Goal: Task Accomplishment & Management: Use online tool/utility

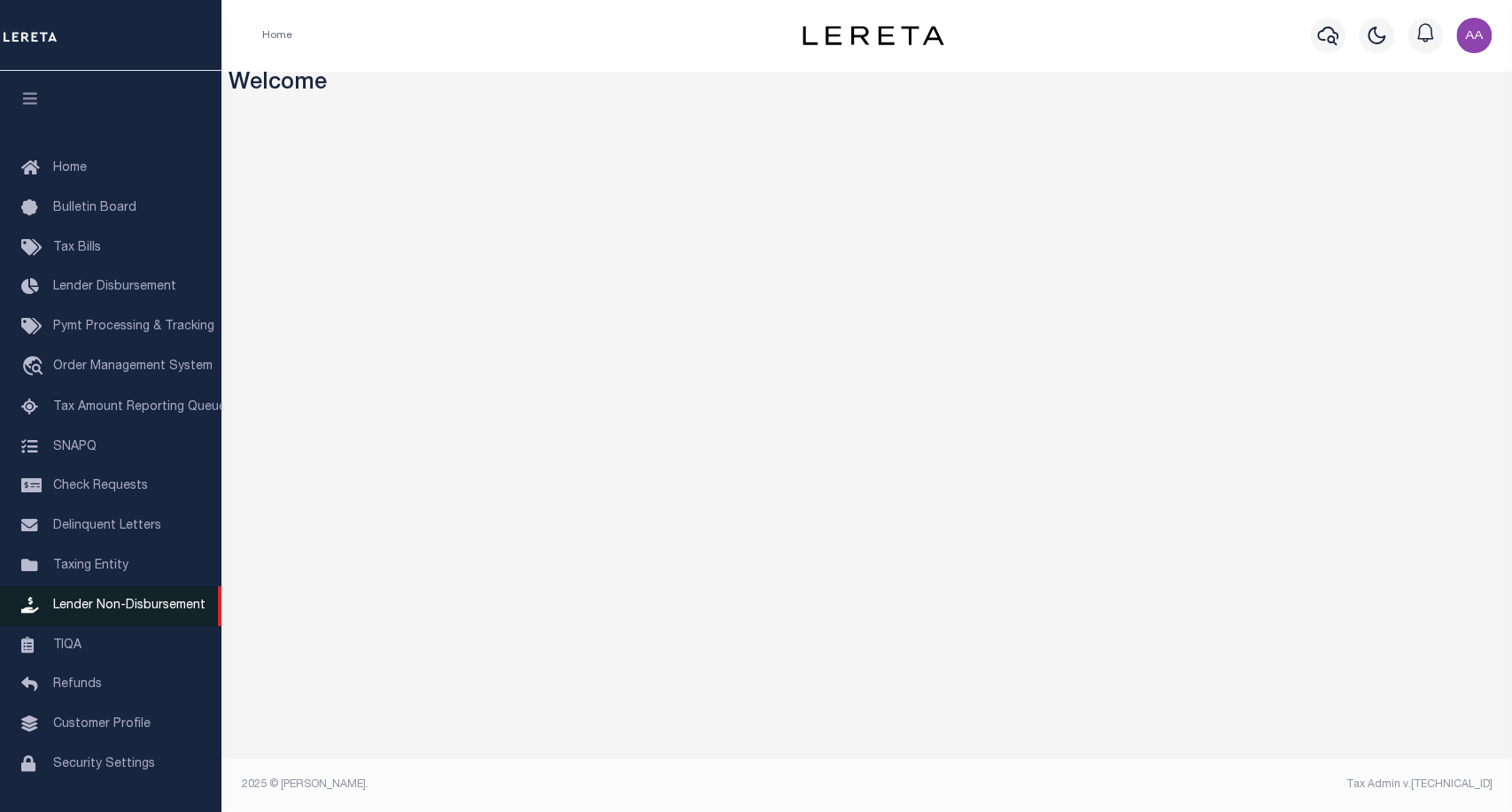
click at [136, 612] on span "Lender Non-Disbursement" at bounding box center [129, 606] width 152 height 12
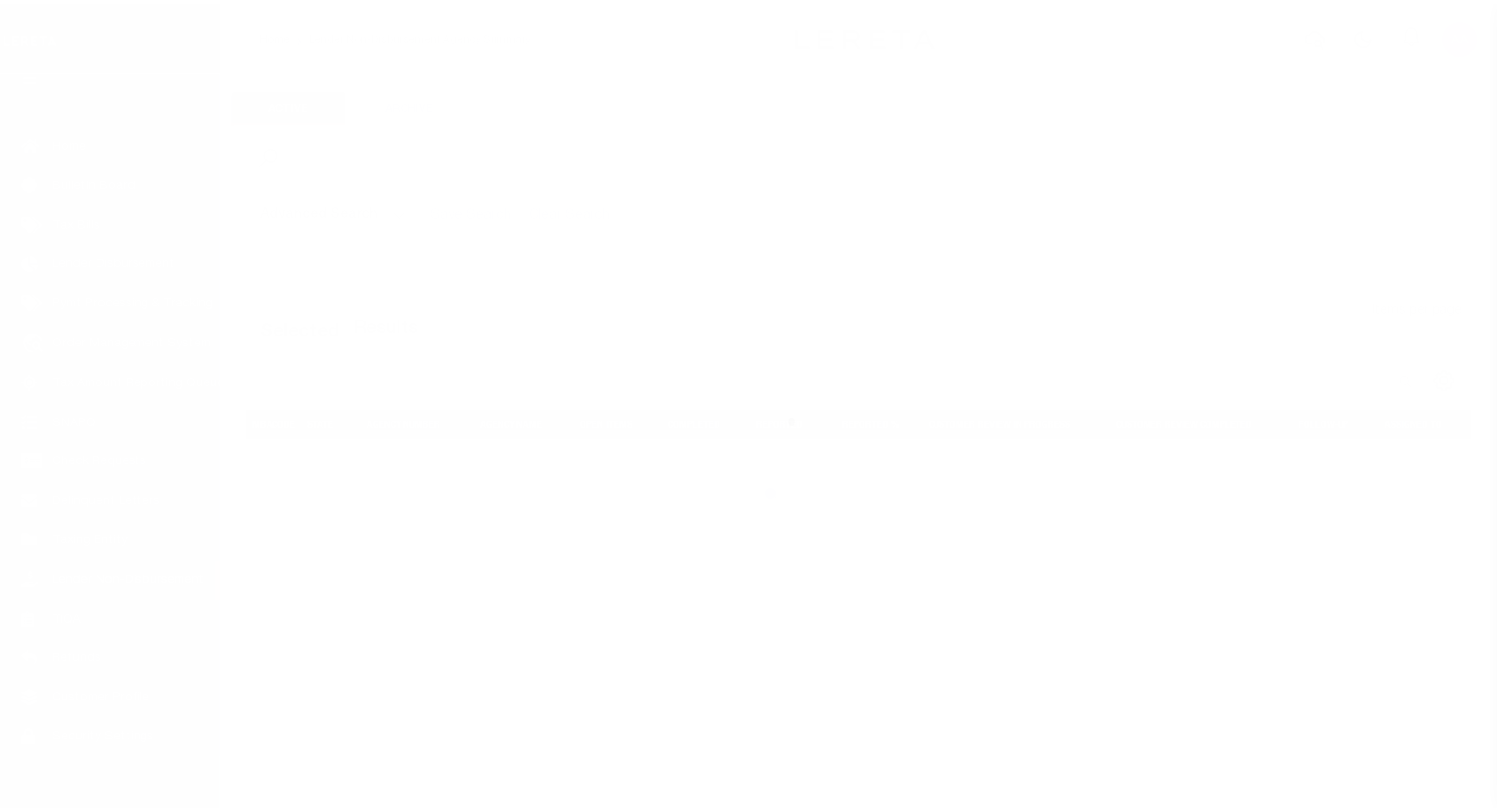
scroll to position [51, 0]
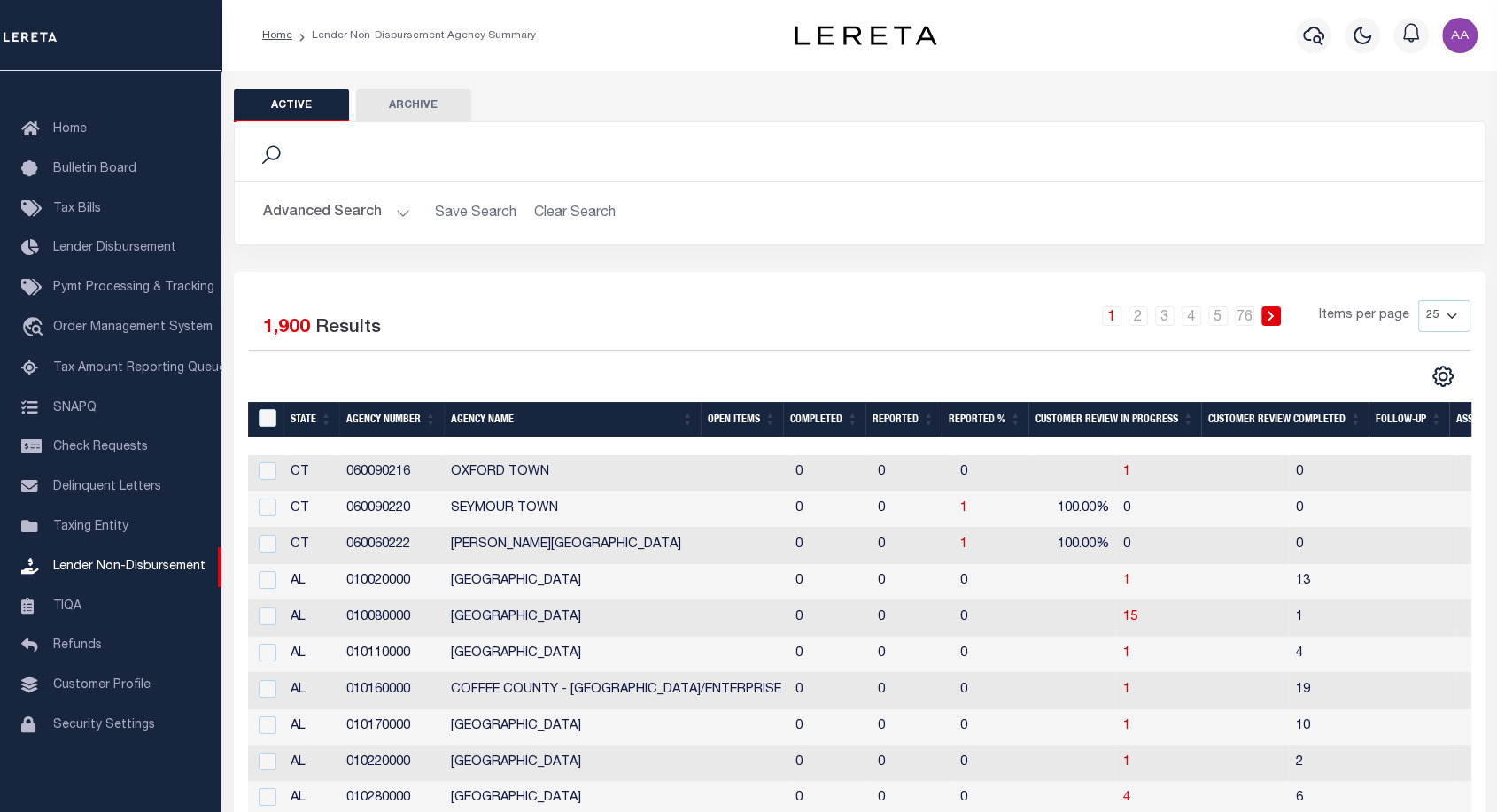
click at [754, 418] on th "Open Items" at bounding box center [741, 420] width 82 height 36
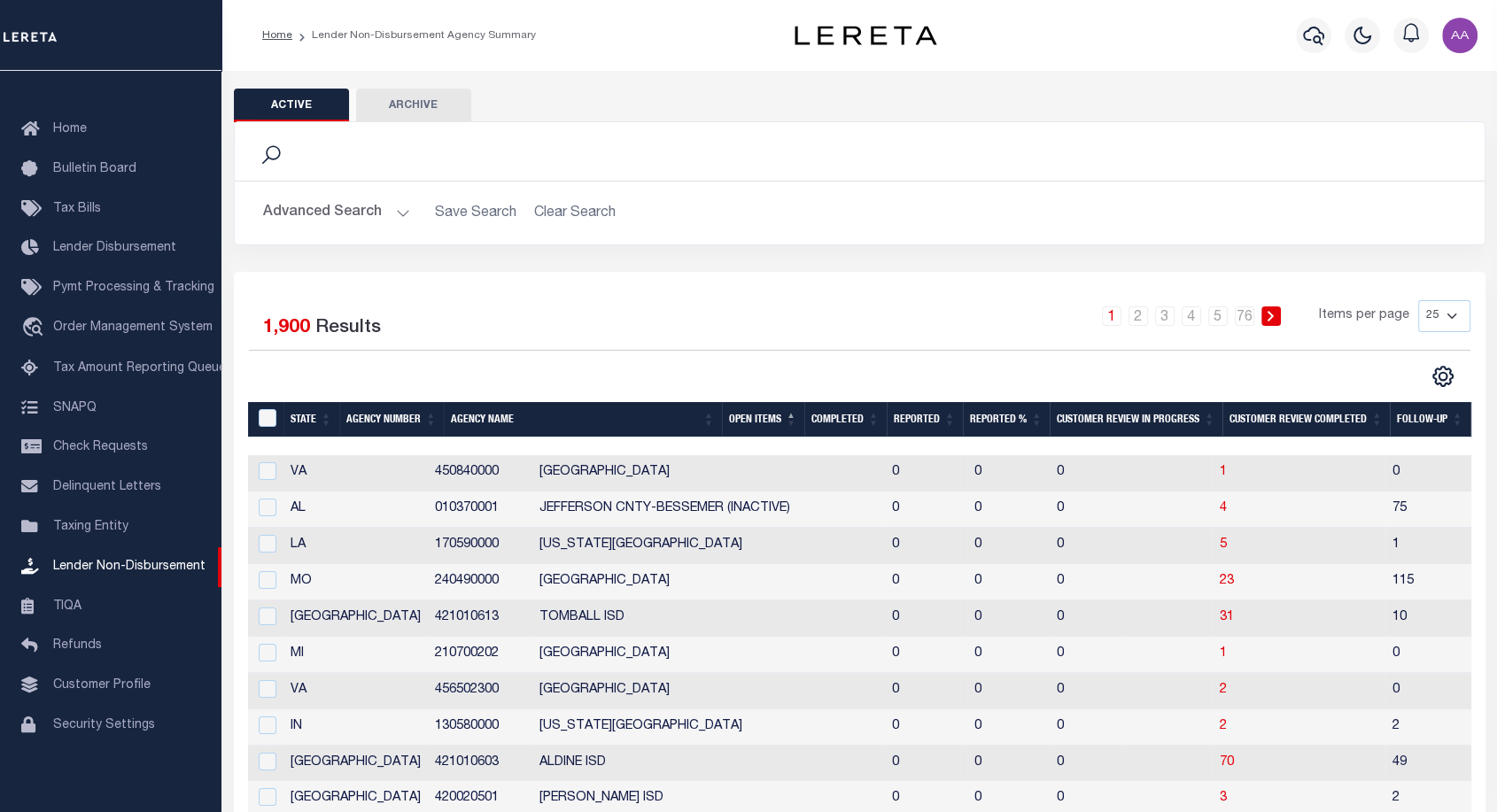
click at [758, 419] on th "Open Items" at bounding box center [763, 420] width 82 height 36
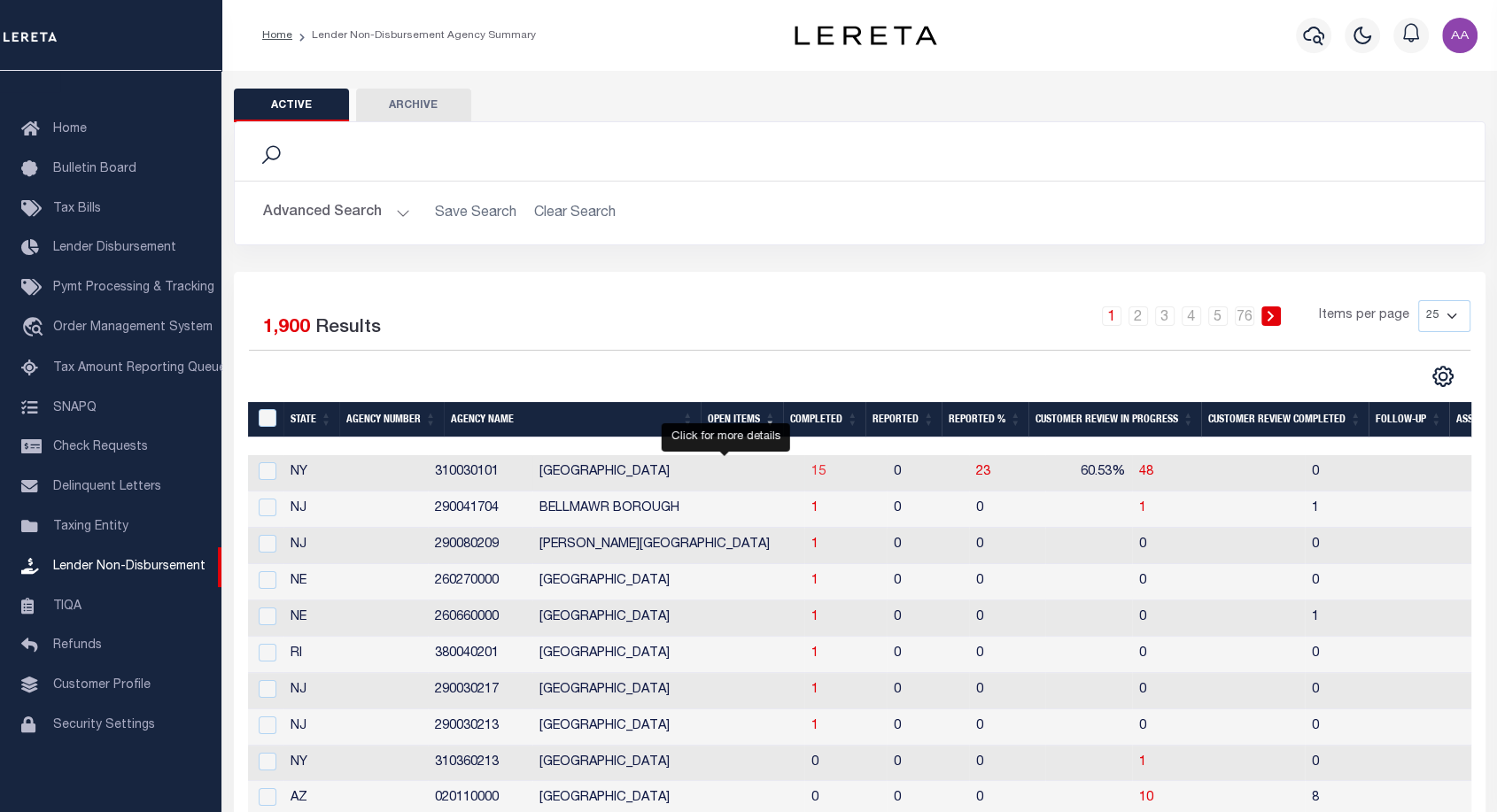
click at [811, 478] on span "15" at bounding box center [818, 472] width 14 height 12
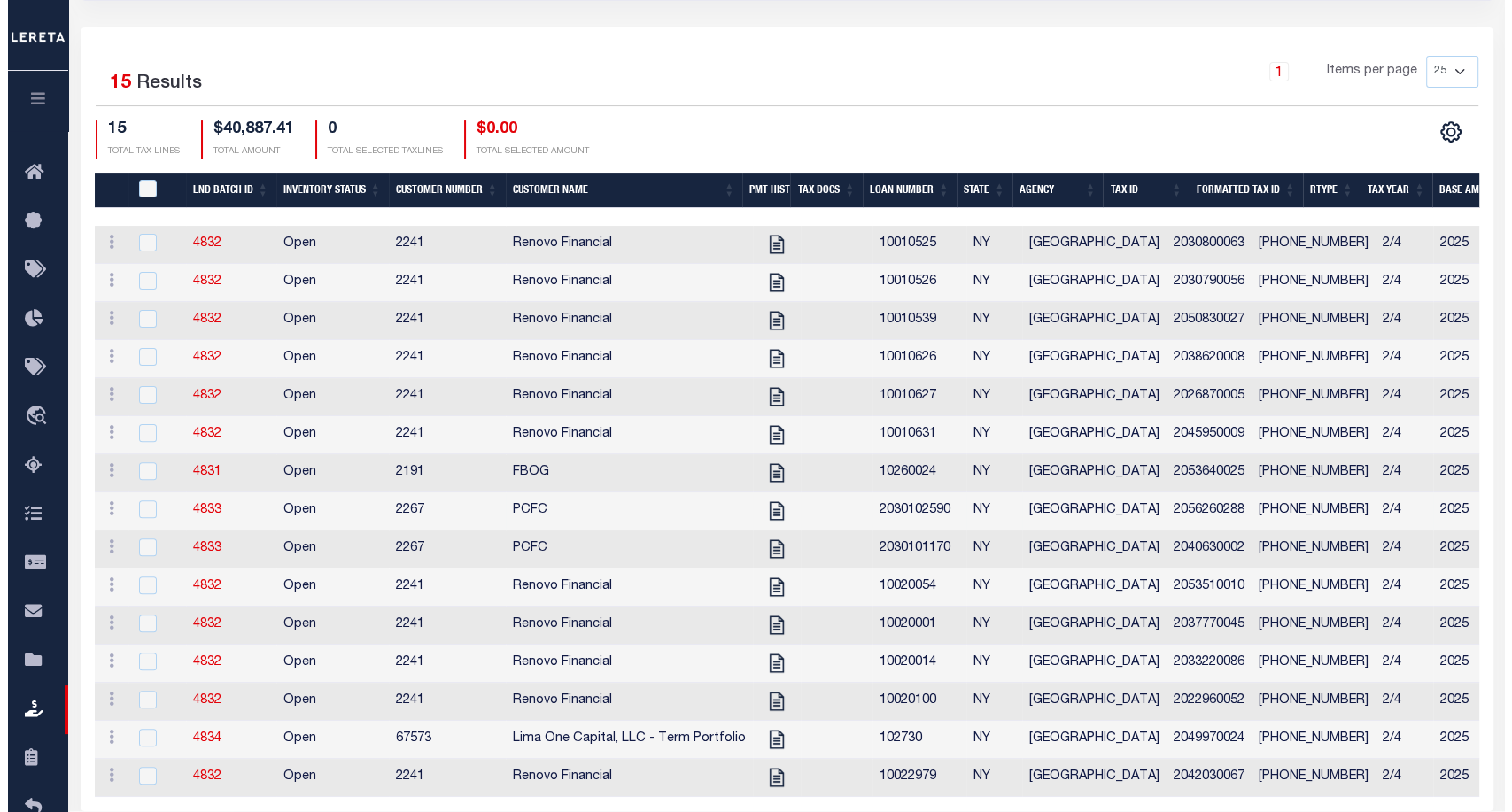
scroll to position [426, 0]
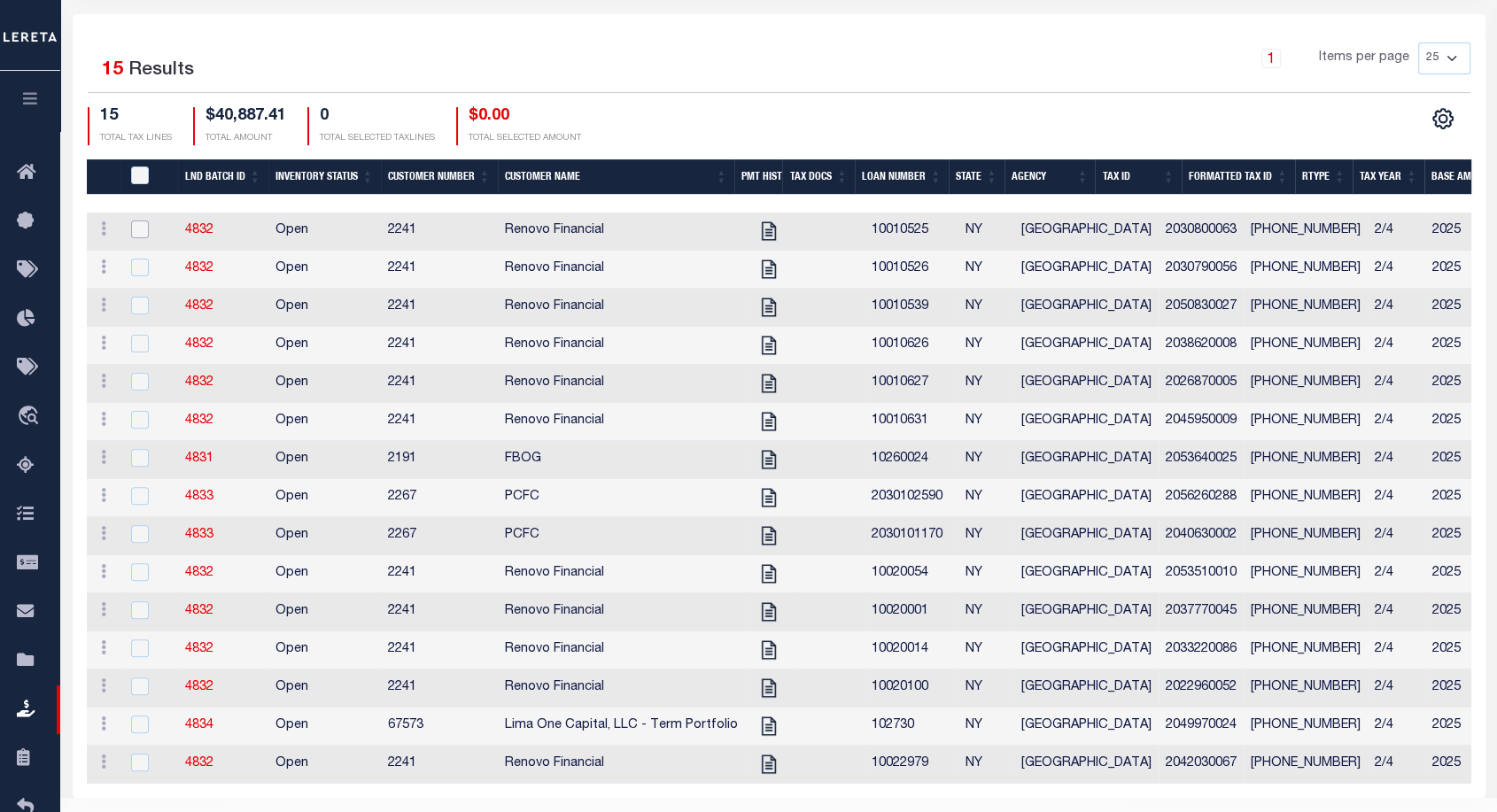
click at [135, 228] on input "checkbox" at bounding box center [140, 229] width 18 height 18
checkbox input "true"
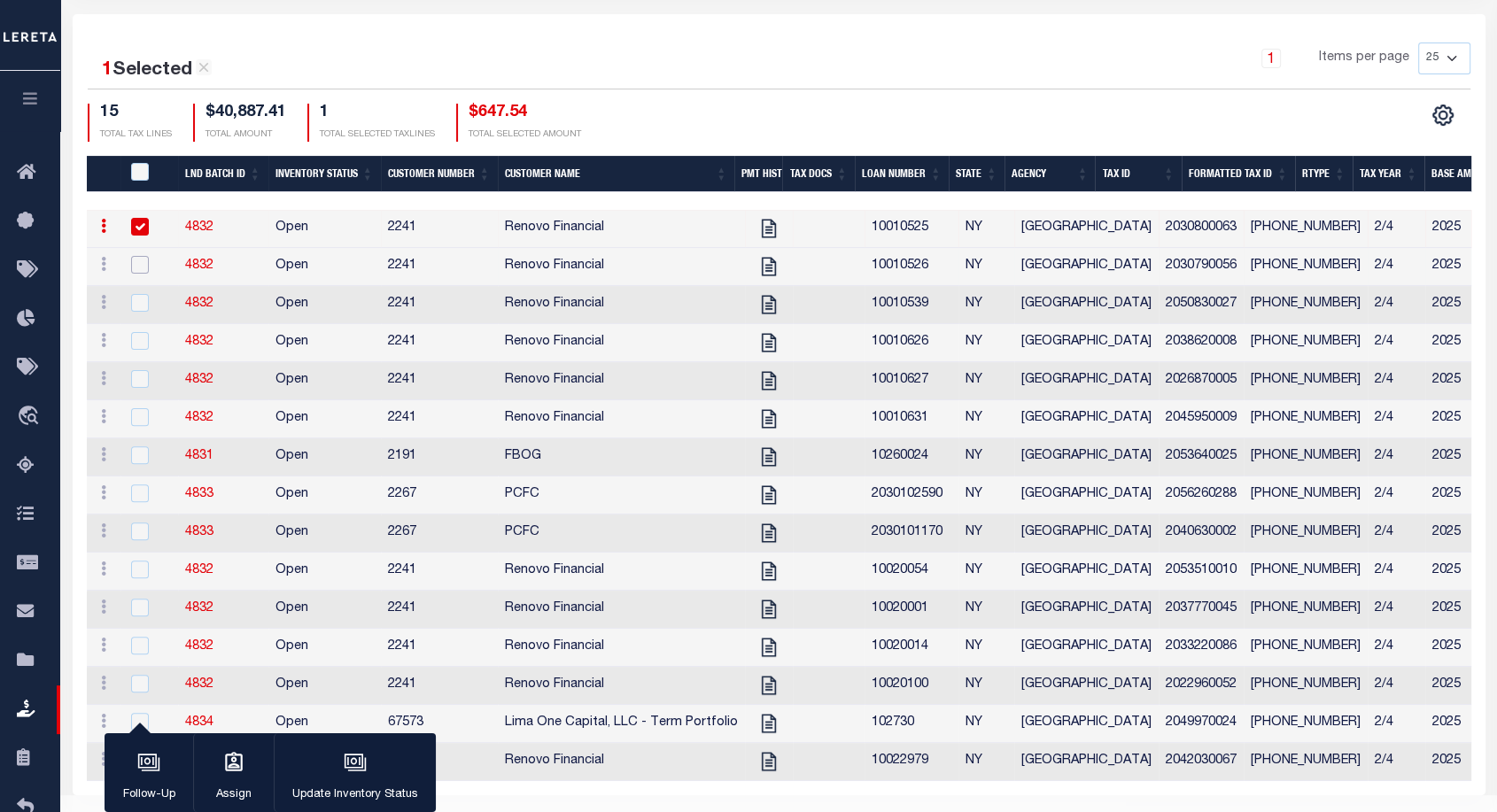
click at [141, 256] on input "checkbox" at bounding box center [140, 265] width 18 height 18
checkbox input "true"
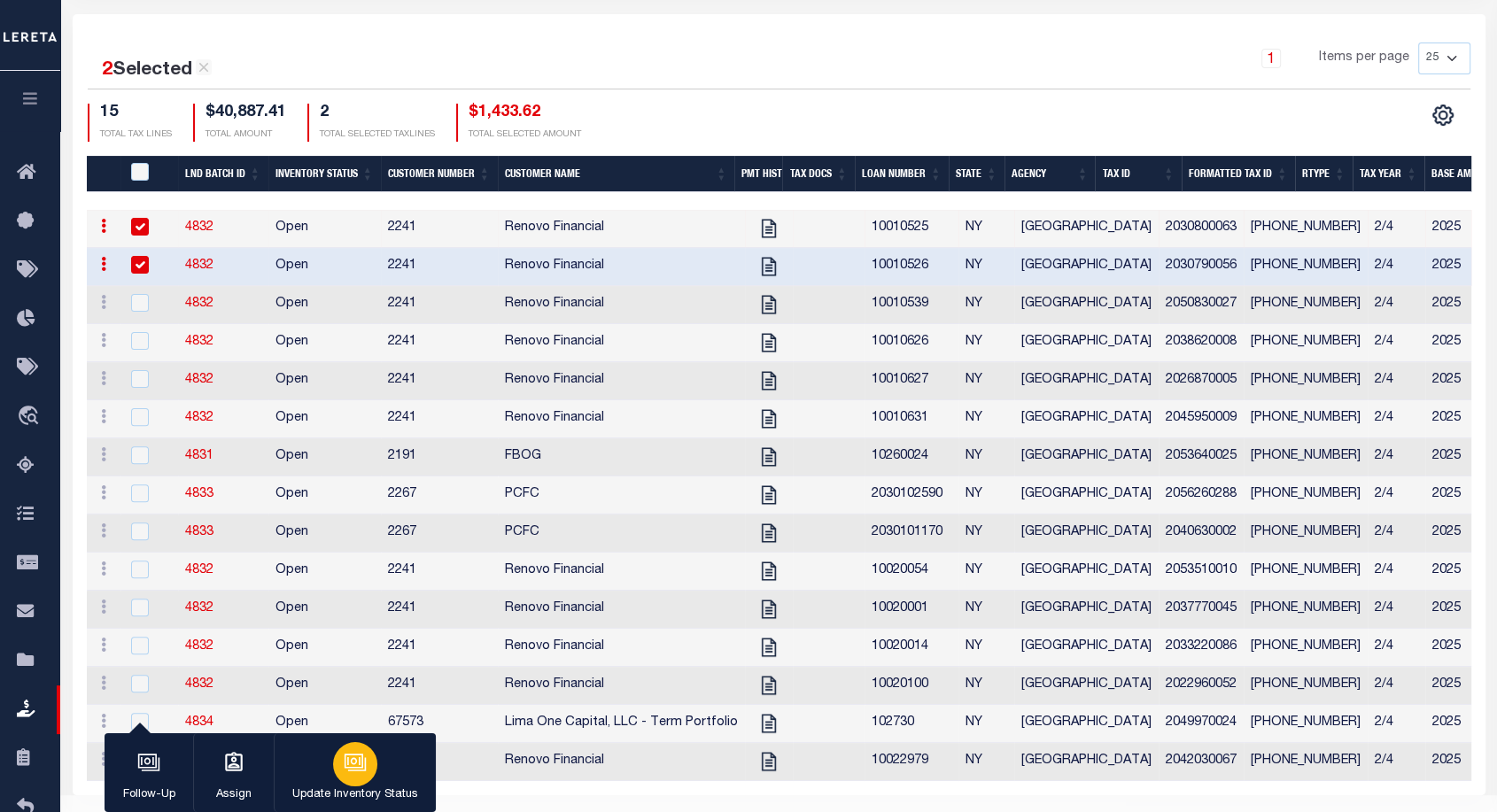
click at [348, 770] on icon "button" at bounding box center [356, 763] width 18 height 13
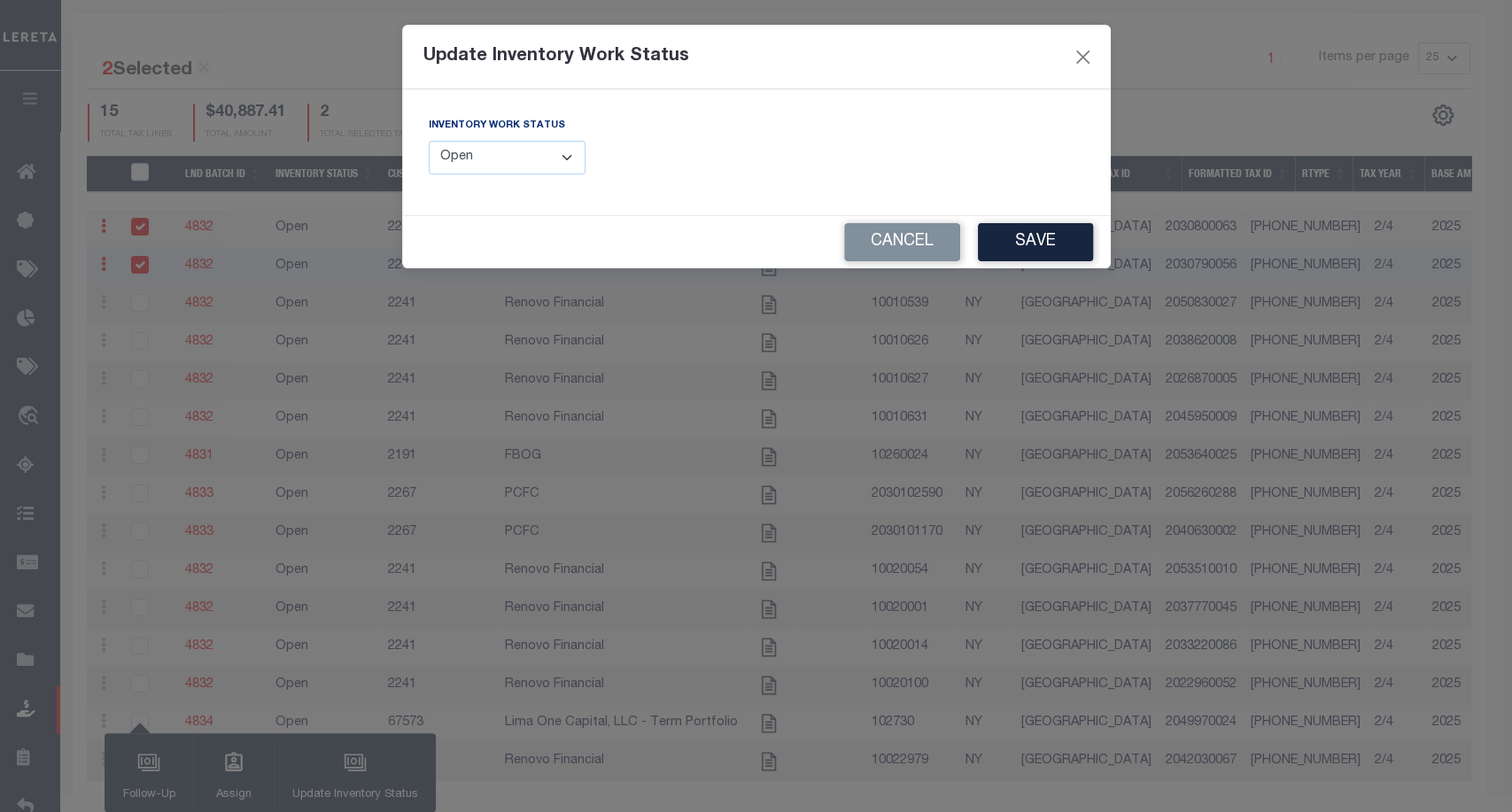
click at [560, 157] on select "--Select-- Open Completed Reported" at bounding box center [508, 158] width 158 height 35
select select "Completed"
click at [429, 141] on select "--Select-- Open Completed Reported" at bounding box center [508, 158] width 158 height 35
click at [1058, 257] on button "Save" at bounding box center [1035, 242] width 115 height 38
